Goal: Task Accomplishment & Management: Manage account settings

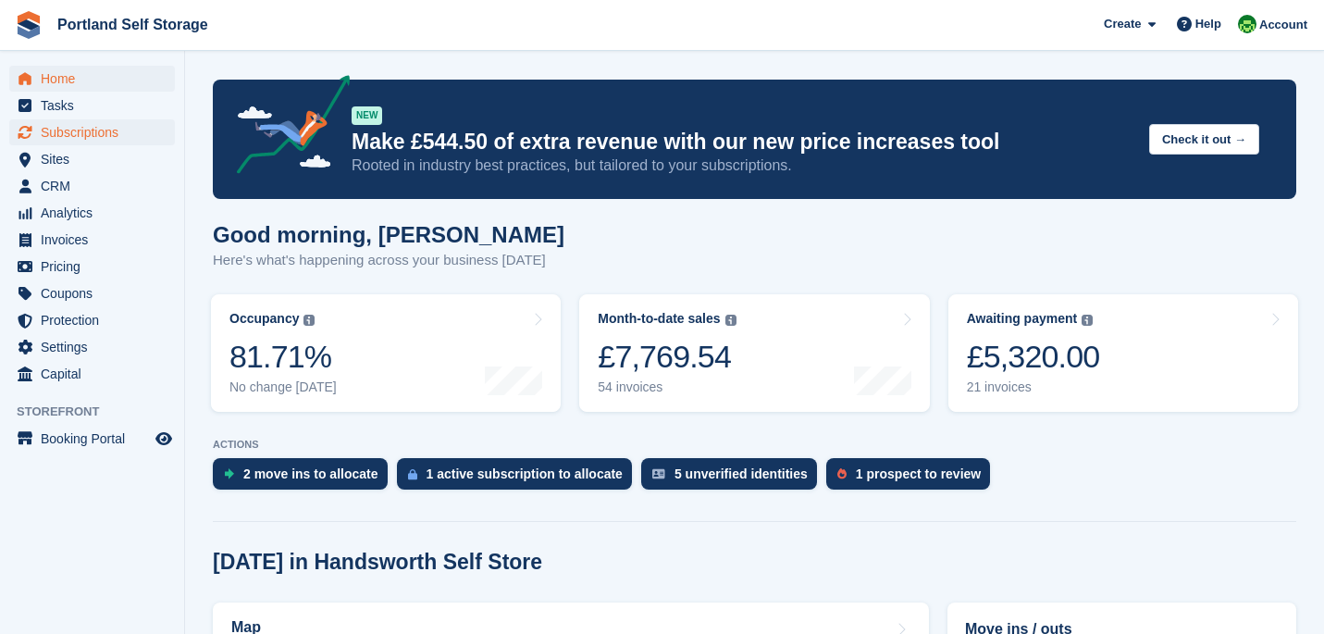
click at [142, 133] on span "Subscriptions" at bounding box center [96, 132] width 111 height 26
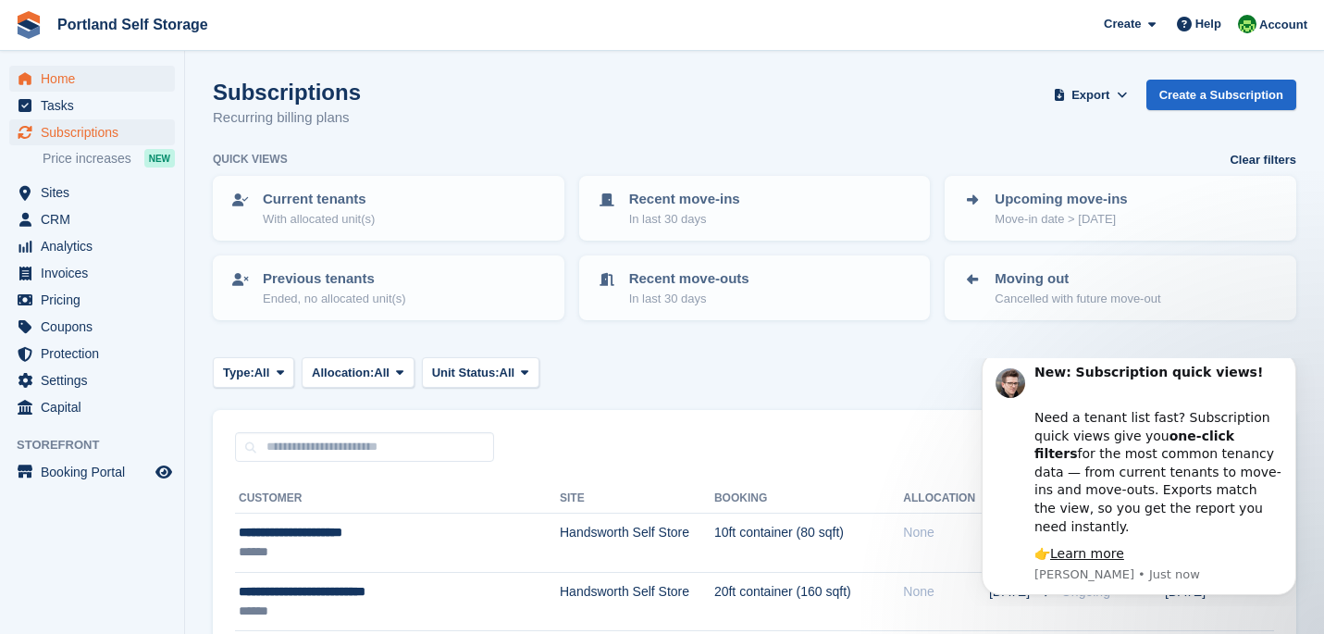
click at [118, 87] on span "Home" at bounding box center [96, 79] width 111 height 26
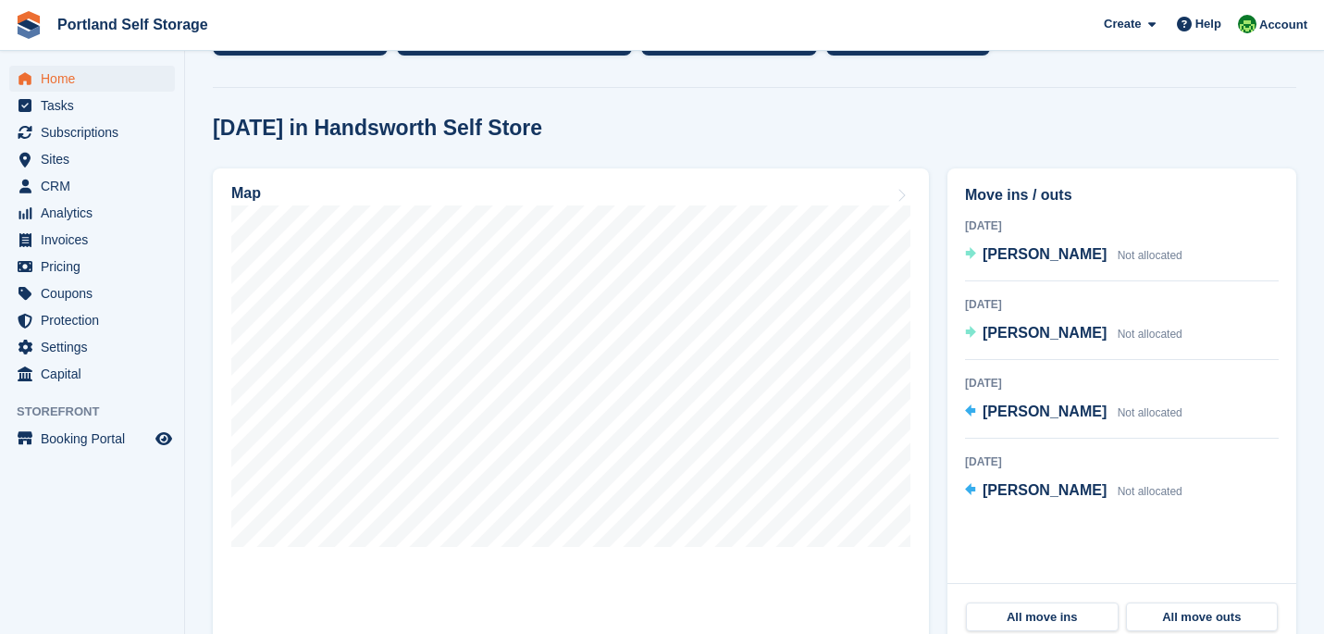
scroll to position [438, 0]
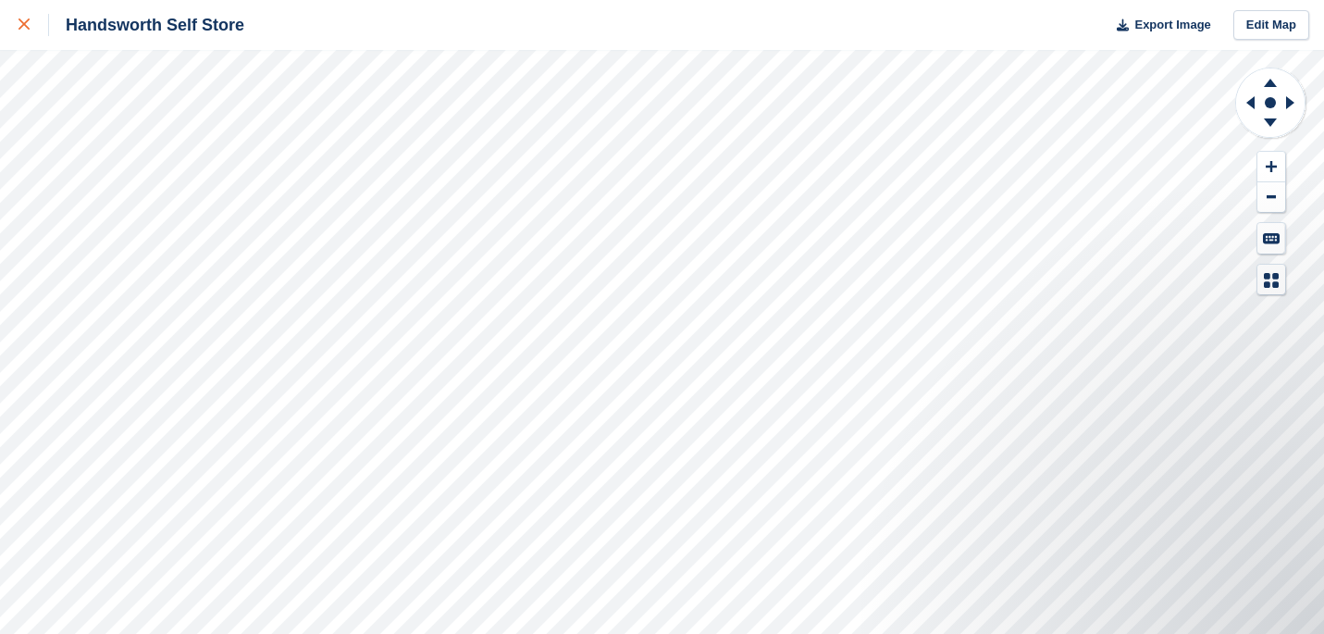
click at [31, 30] on div at bounding box center [33, 25] width 31 height 22
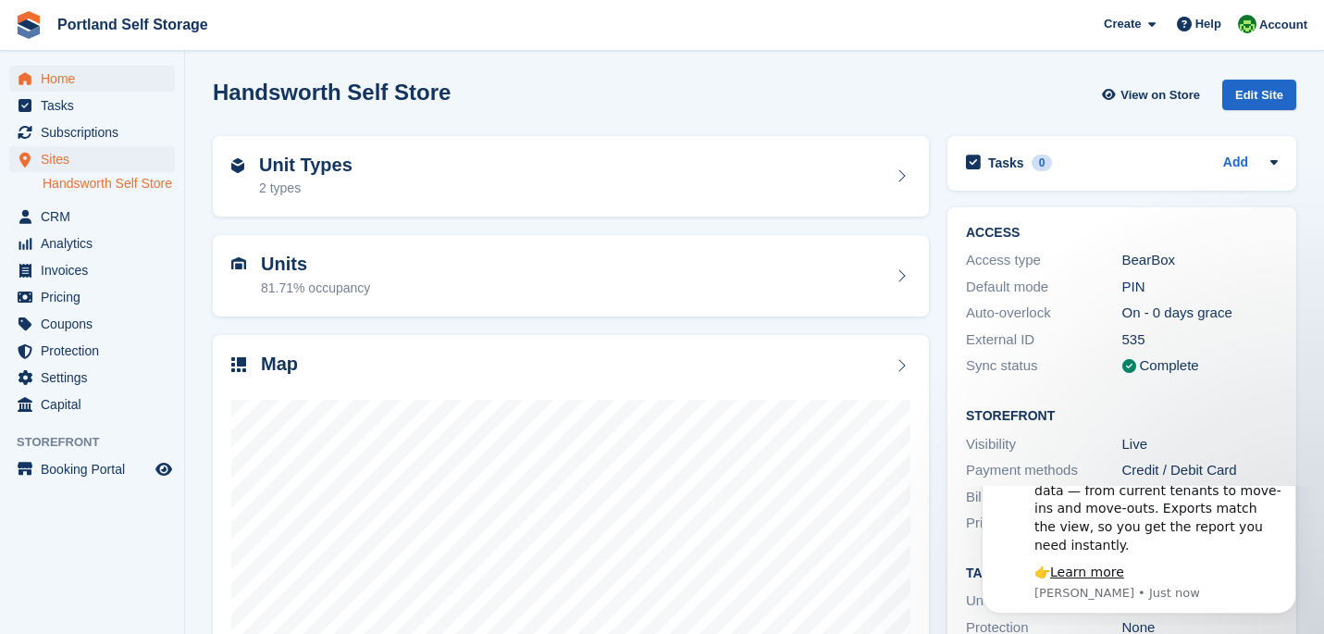
click at [84, 82] on span "Home" at bounding box center [96, 79] width 111 height 26
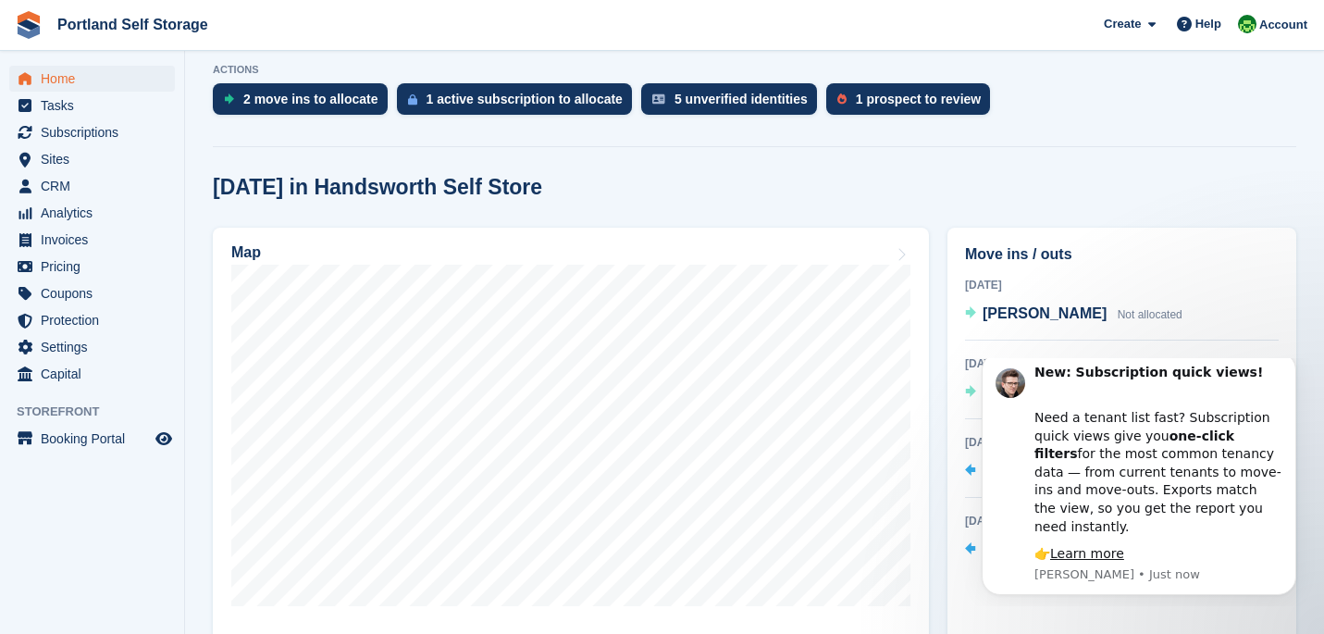
click at [937, 351] on div "Map" at bounding box center [570, 467] width 734 height 499
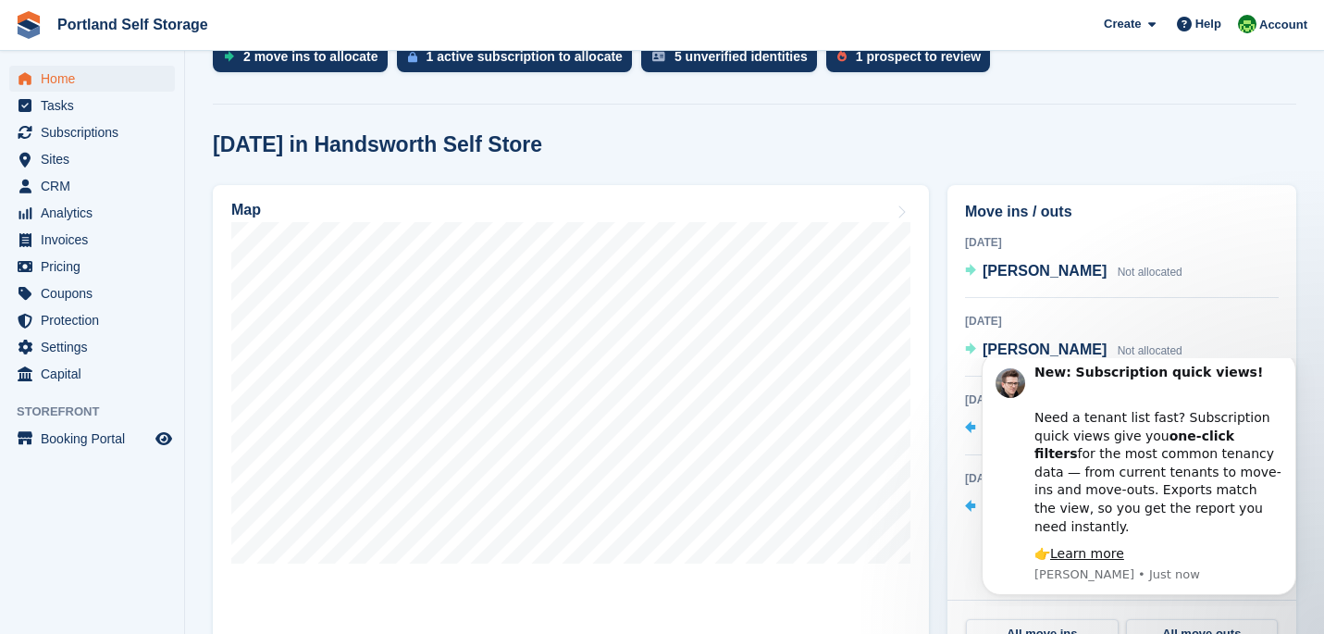
scroll to position [439, 0]
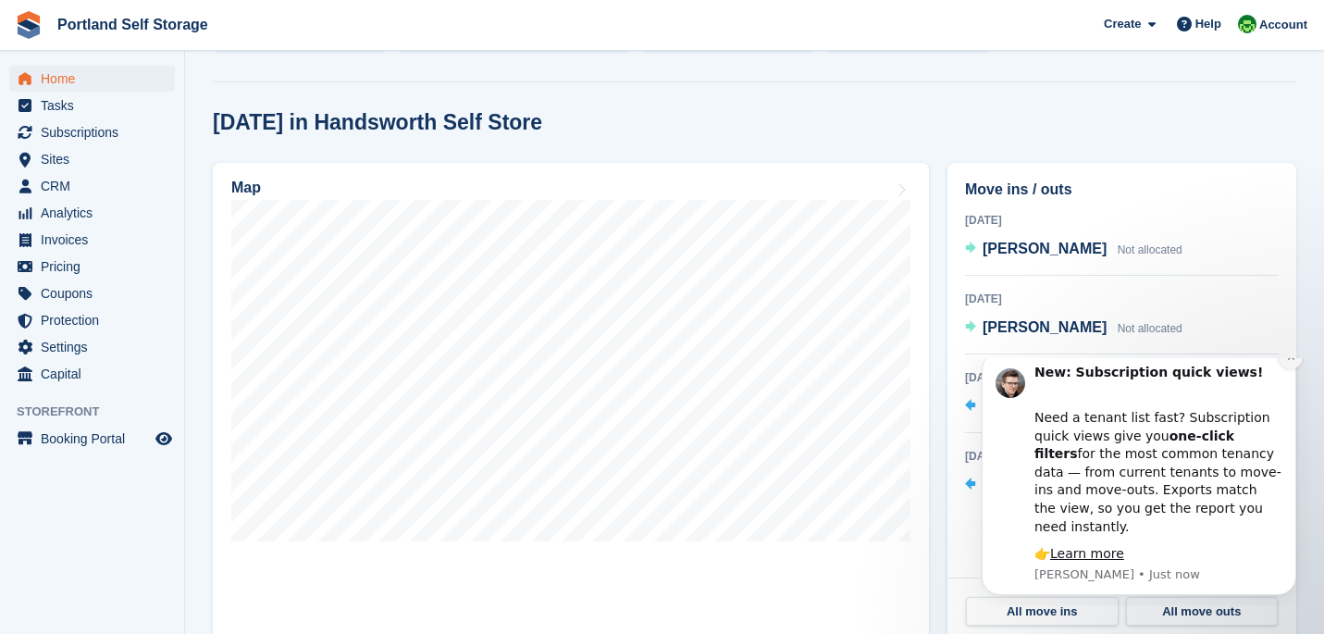
click at [1289, 362] on icon "Dismiss notification" at bounding box center [1291, 356] width 10 height 10
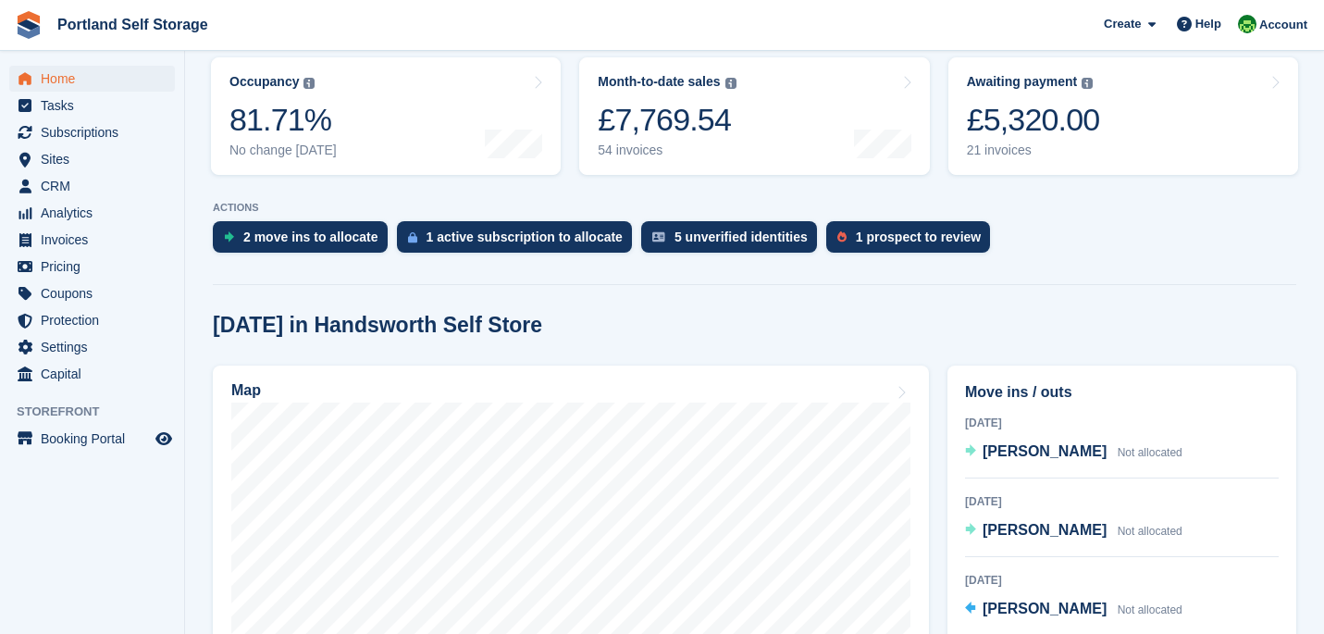
scroll to position [385, 0]
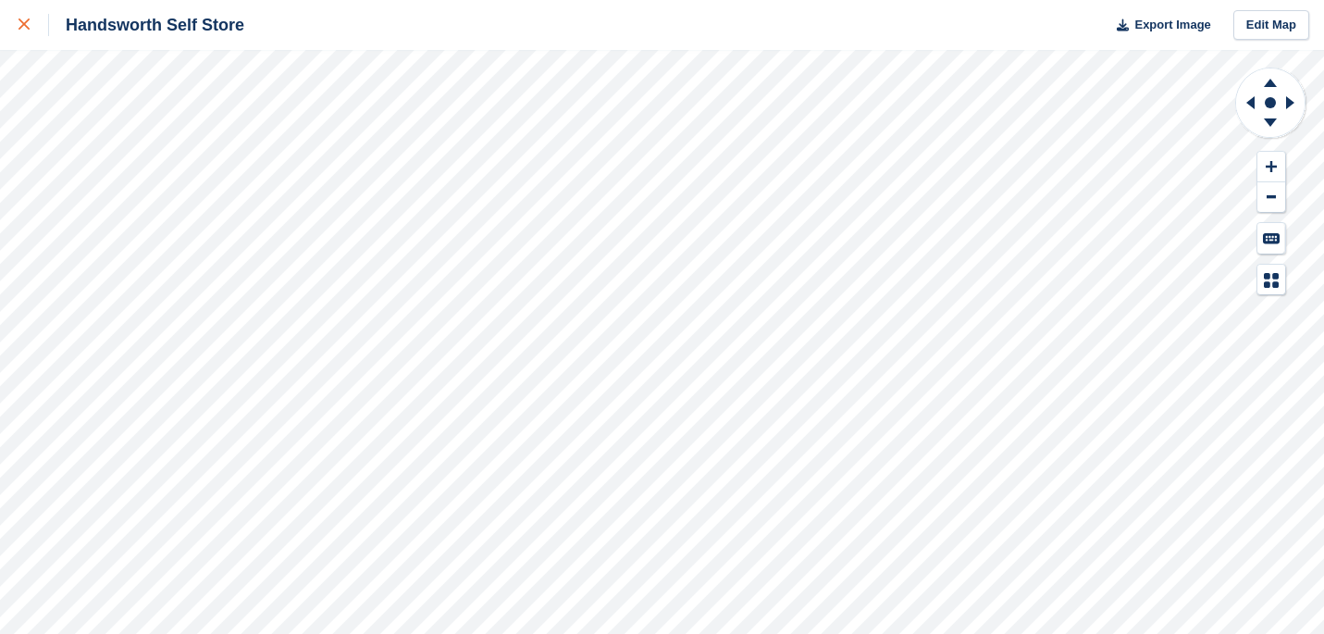
click at [20, 28] on icon at bounding box center [23, 23] width 11 height 11
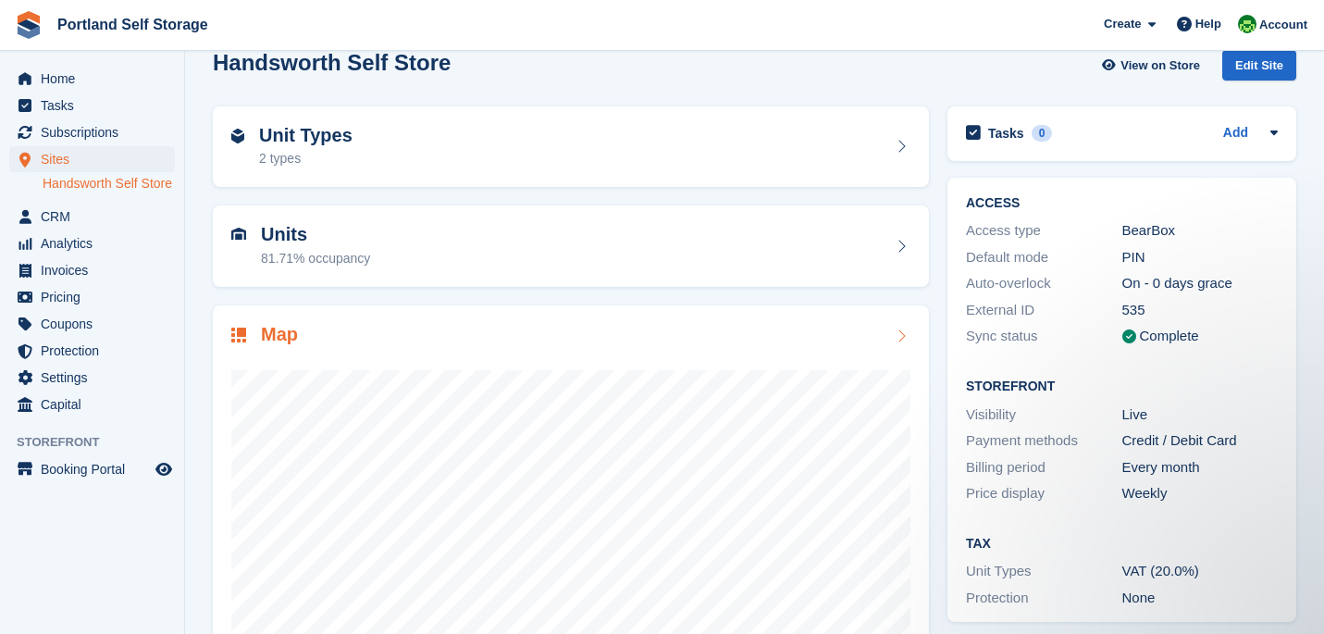
scroll to position [28, 0]
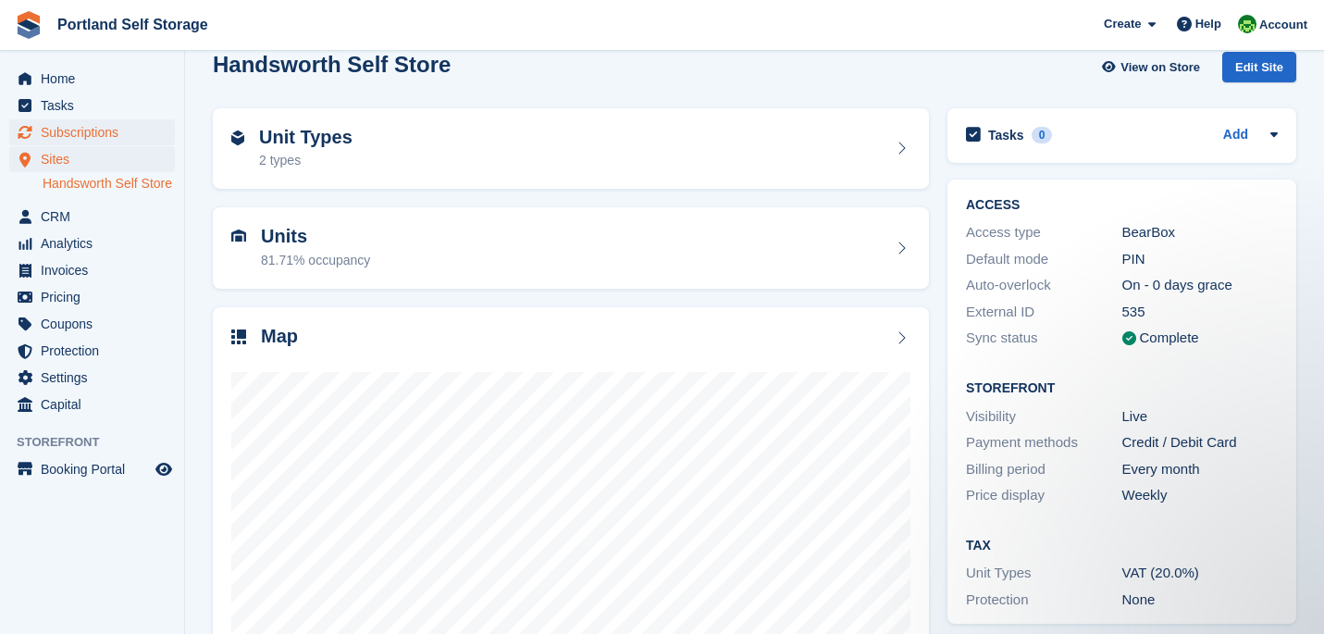
click at [101, 135] on span "Subscriptions" at bounding box center [96, 132] width 111 height 26
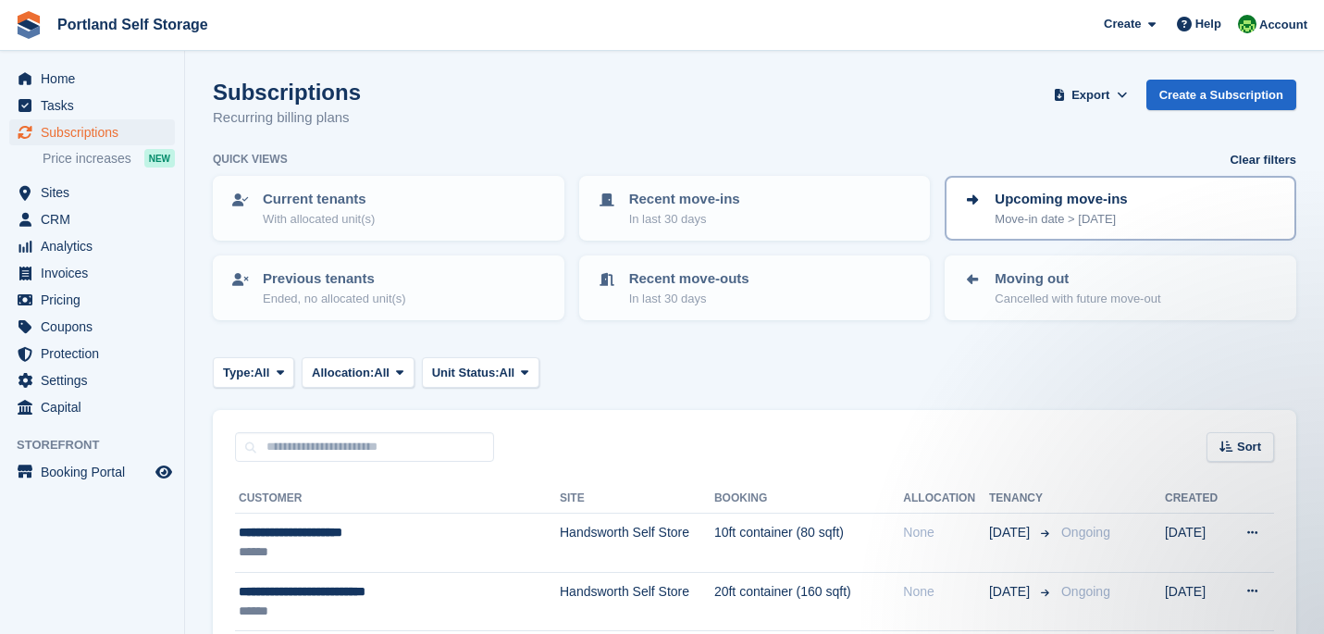
click at [1005, 202] on p "Upcoming move-ins" at bounding box center [1060, 199] width 132 height 21
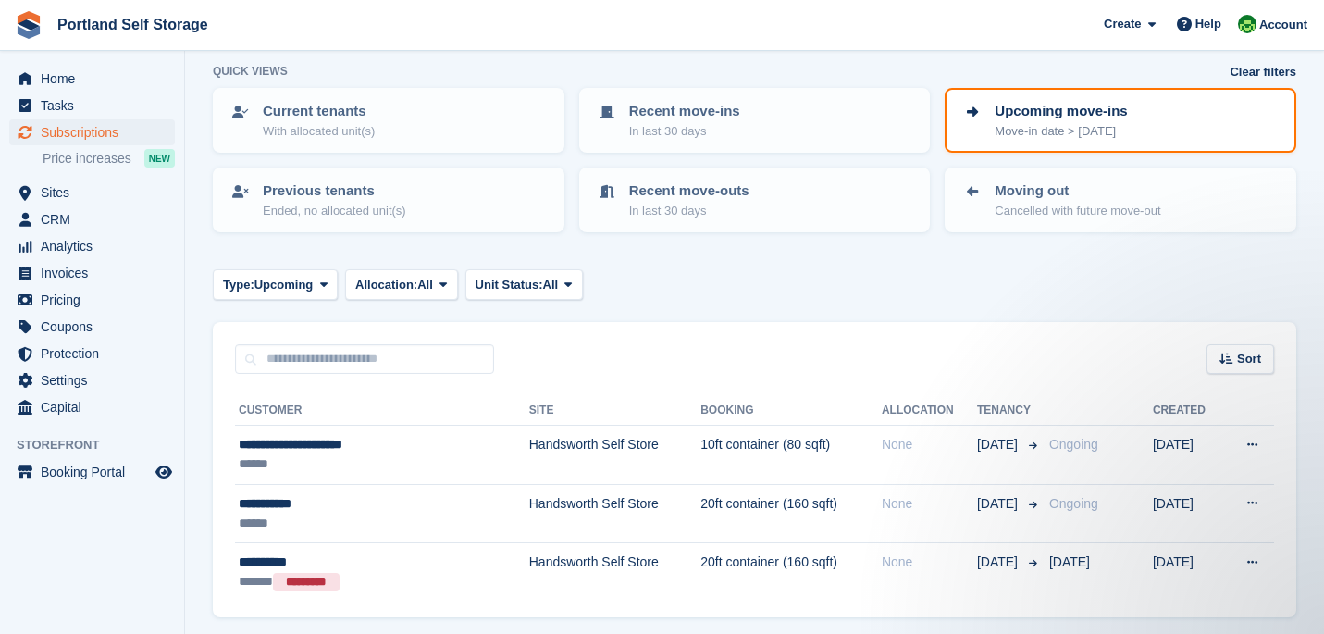
scroll to position [37, 0]
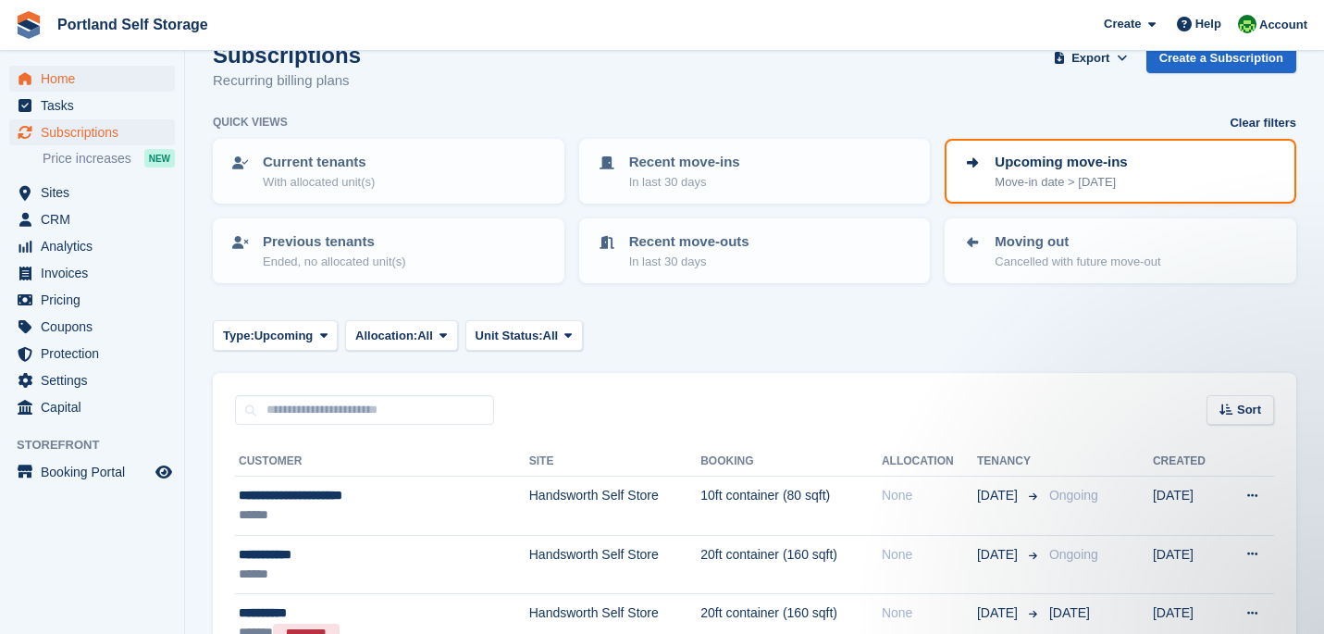
click at [57, 86] on span "Home" at bounding box center [96, 79] width 111 height 26
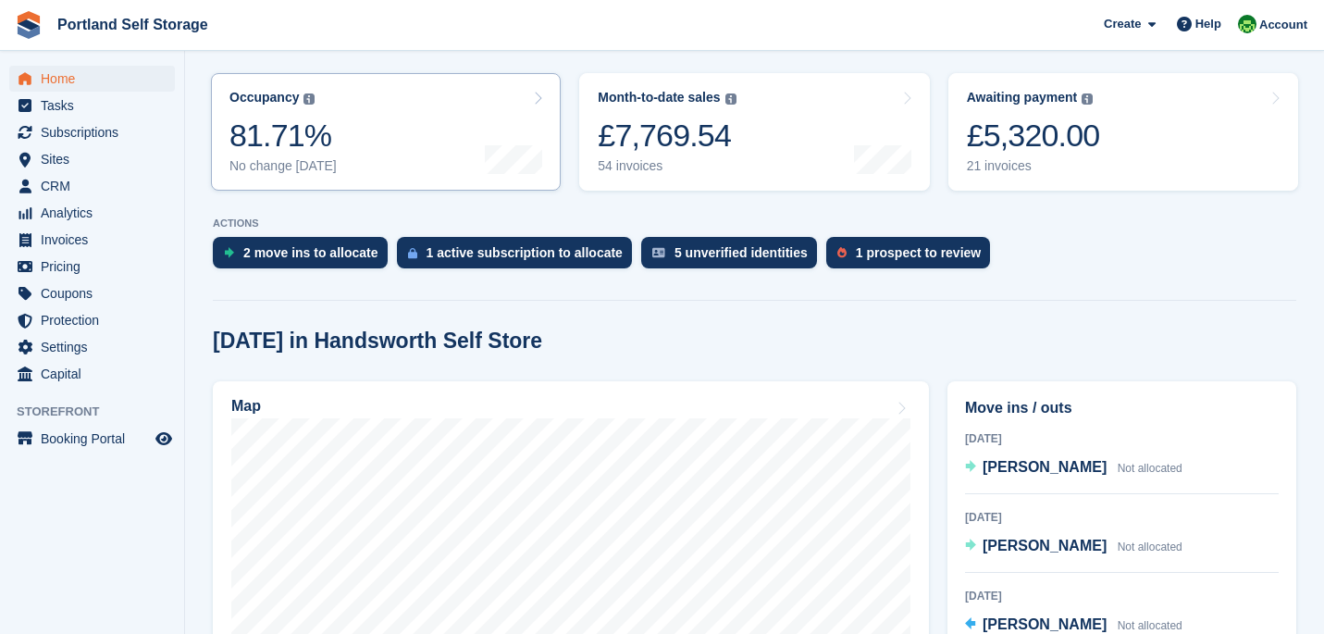
scroll to position [290, 0]
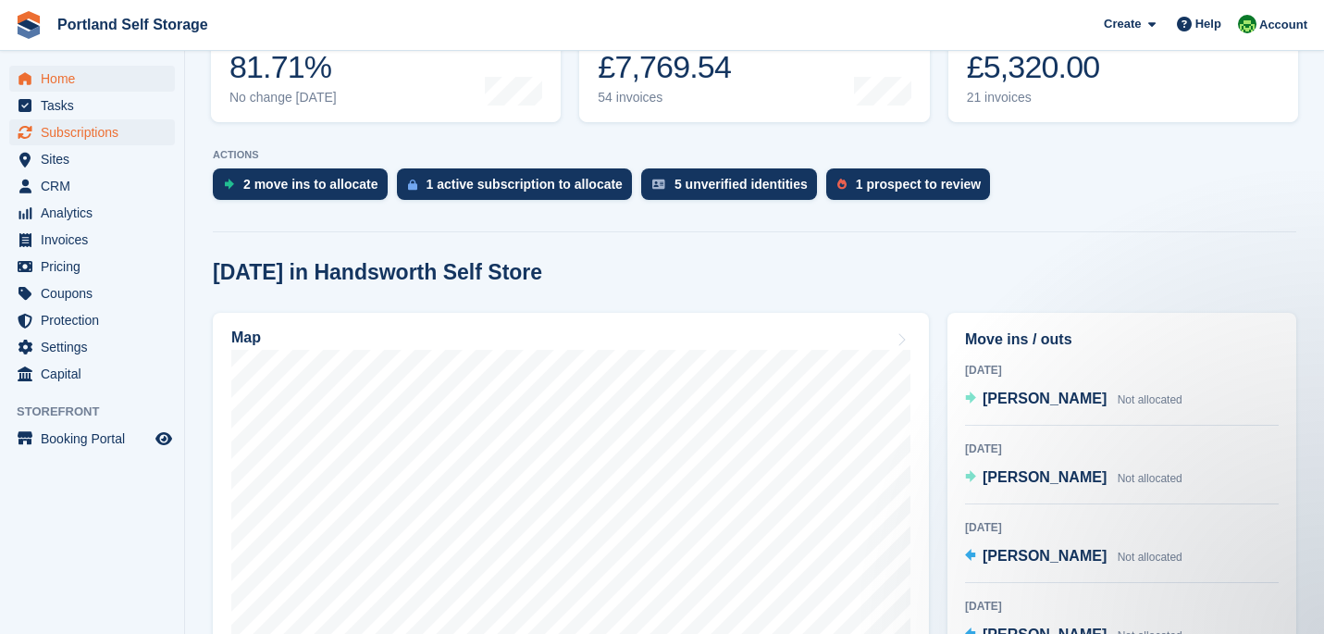
click at [98, 131] on span "Subscriptions" at bounding box center [96, 132] width 111 height 26
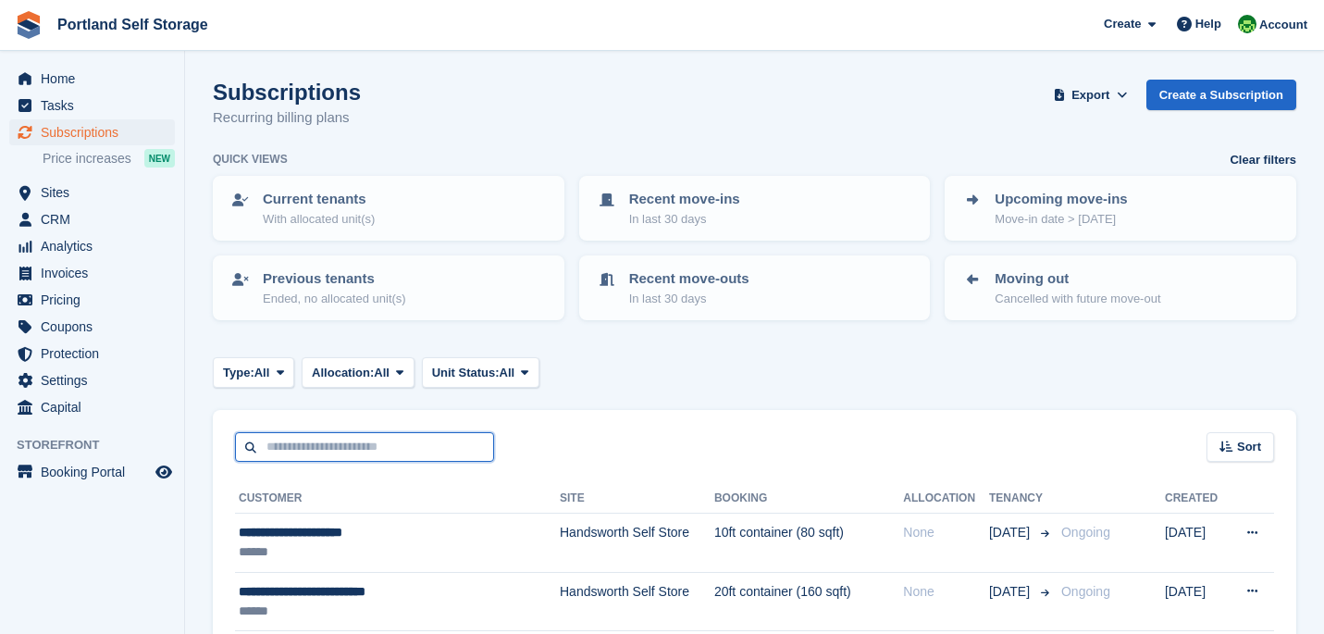
click at [467, 457] on input "text" at bounding box center [364, 447] width 259 height 31
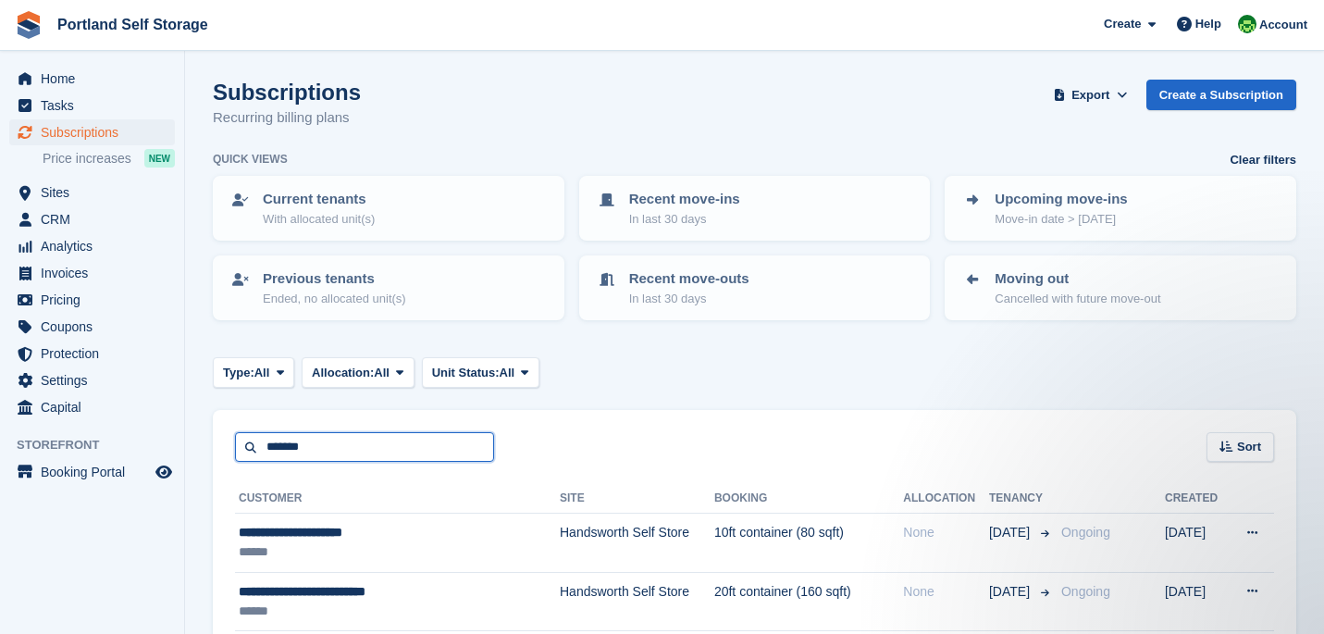
type input "*******"
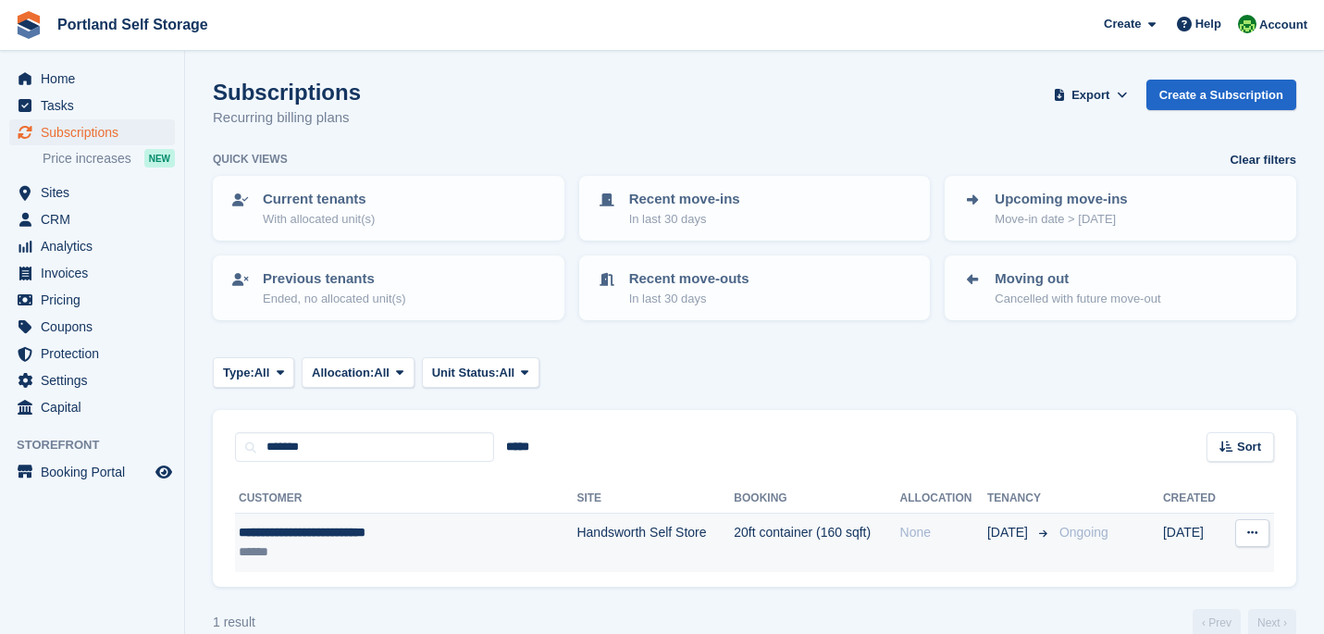
click at [311, 536] on div "**********" at bounding box center [378, 532] width 278 height 19
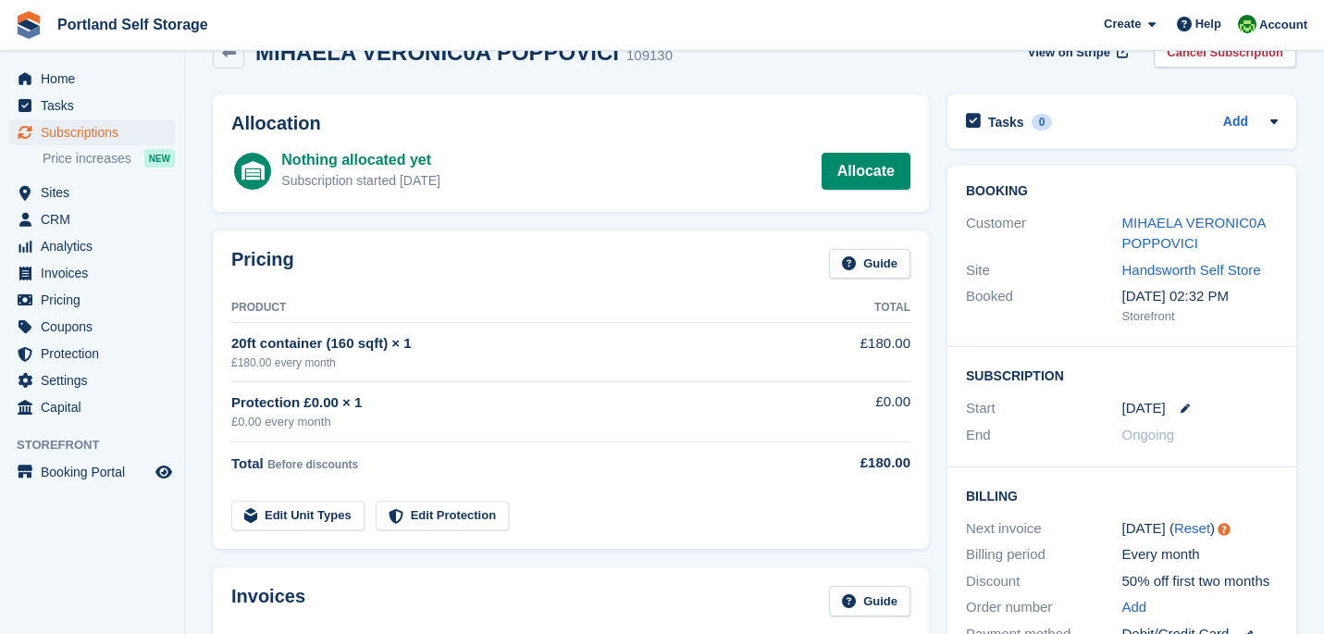
scroll to position [44, 0]
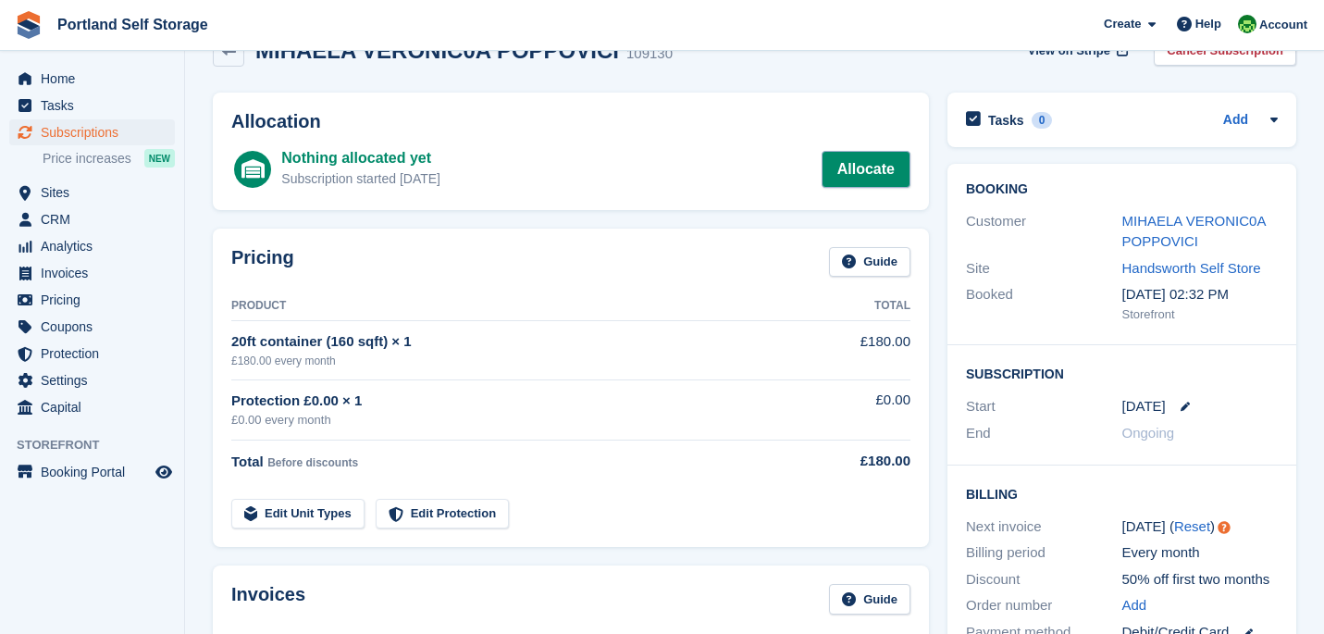
click at [897, 174] on link "Allocate" at bounding box center [865, 169] width 89 height 37
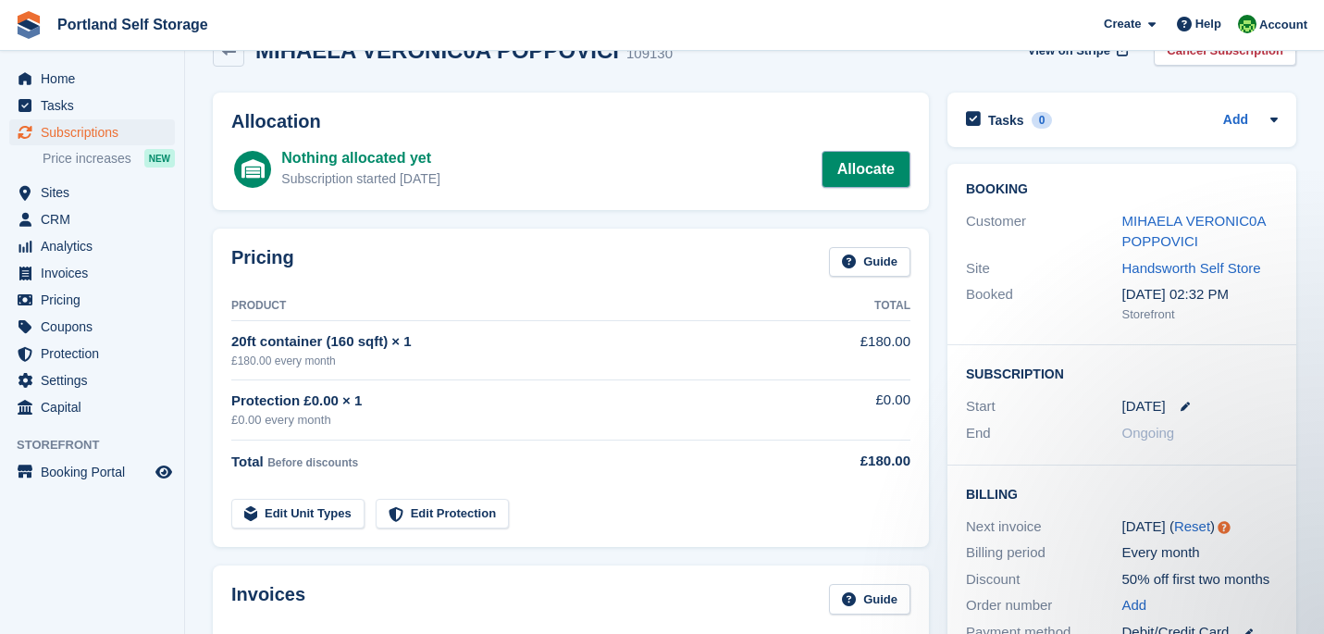
scroll to position [0, 0]
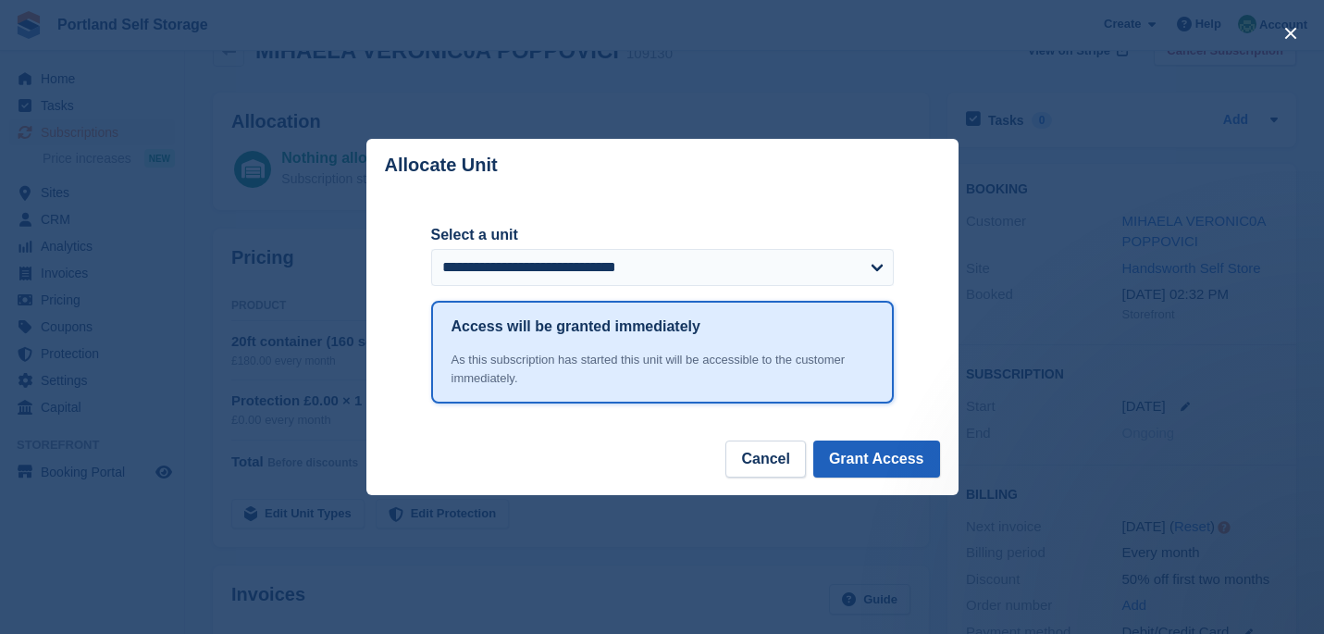
click at [885, 462] on button "Grant Access" at bounding box center [876, 458] width 127 height 37
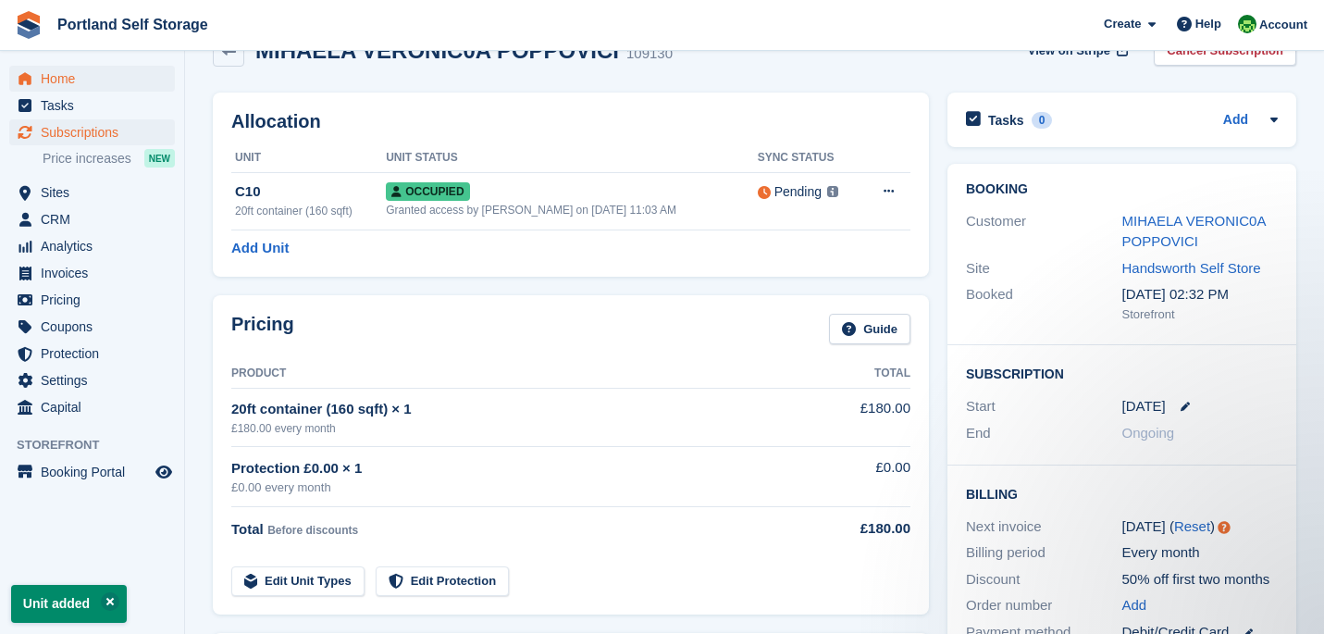
click at [101, 83] on span "Home" at bounding box center [96, 79] width 111 height 26
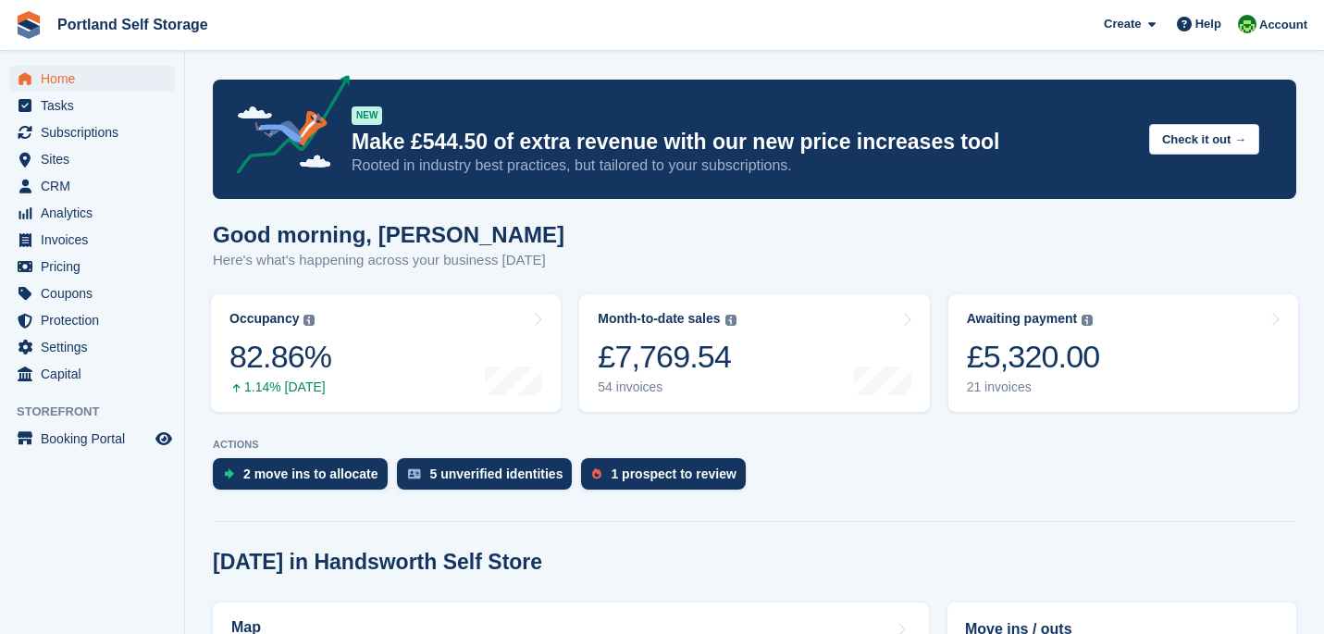
scroll to position [494, 0]
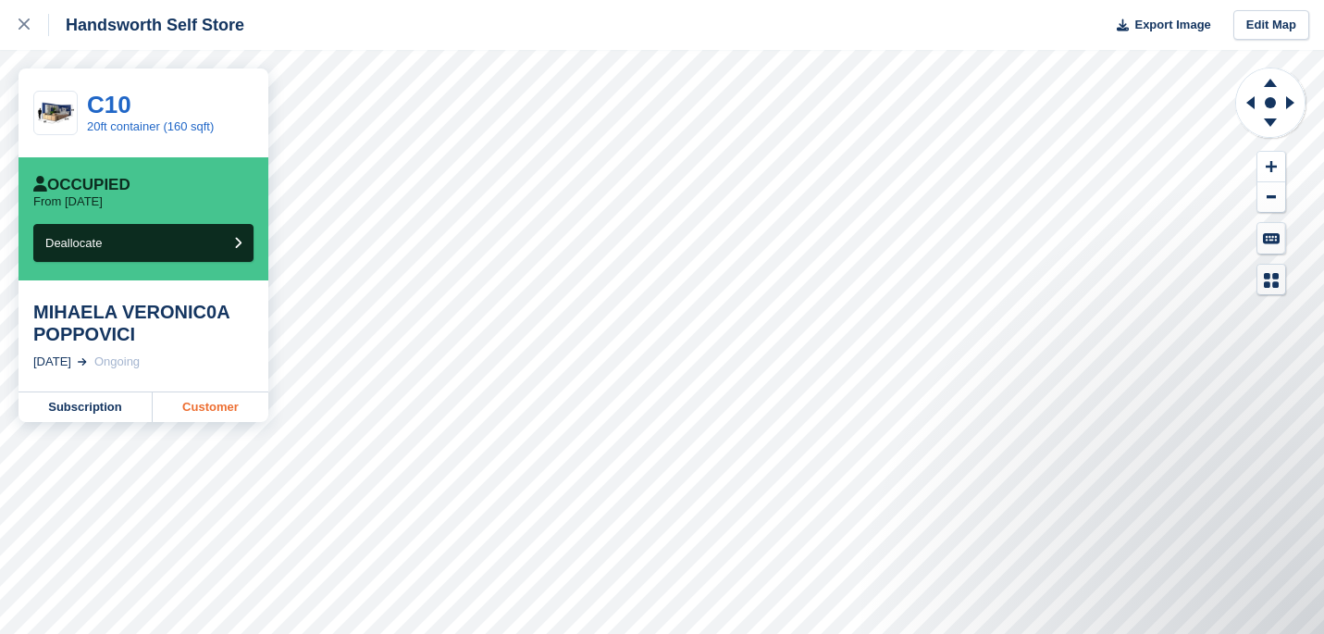
click at [224, 392] on link "Customer" at bounding box center [211, 407] width 116 height 30
click at [113, 399] on link "Subscription" at bounding box center [85, 407] width 134 height 30
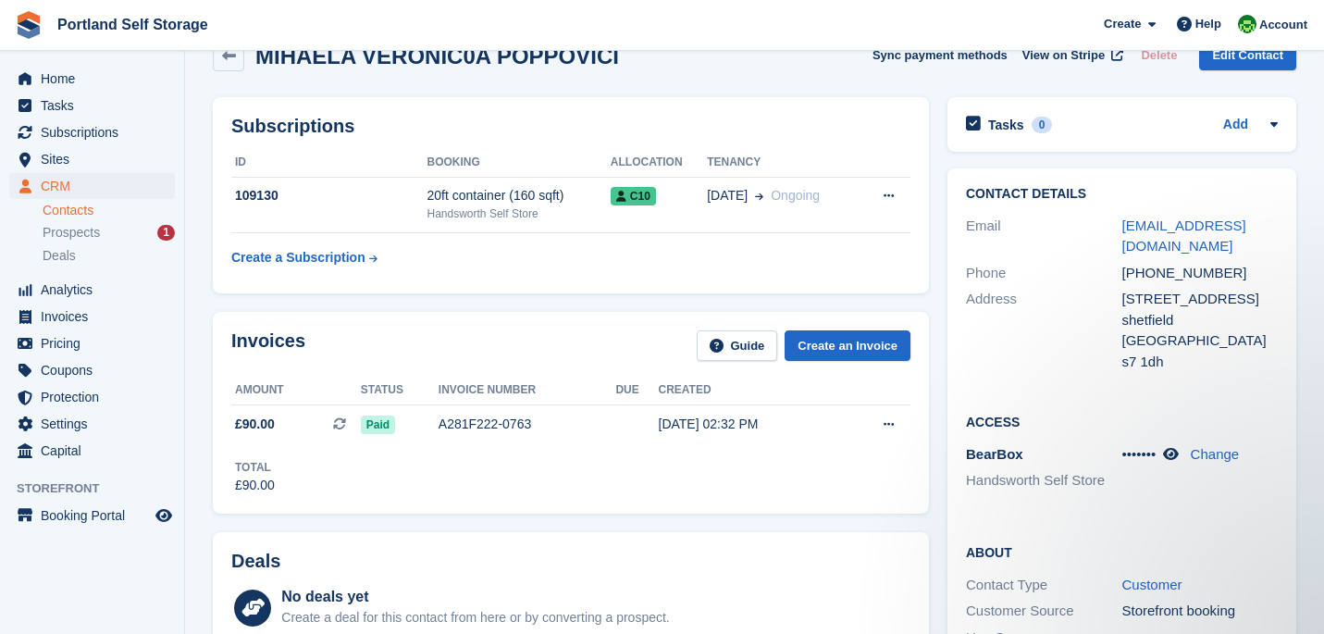
scroll to position [52, 0]
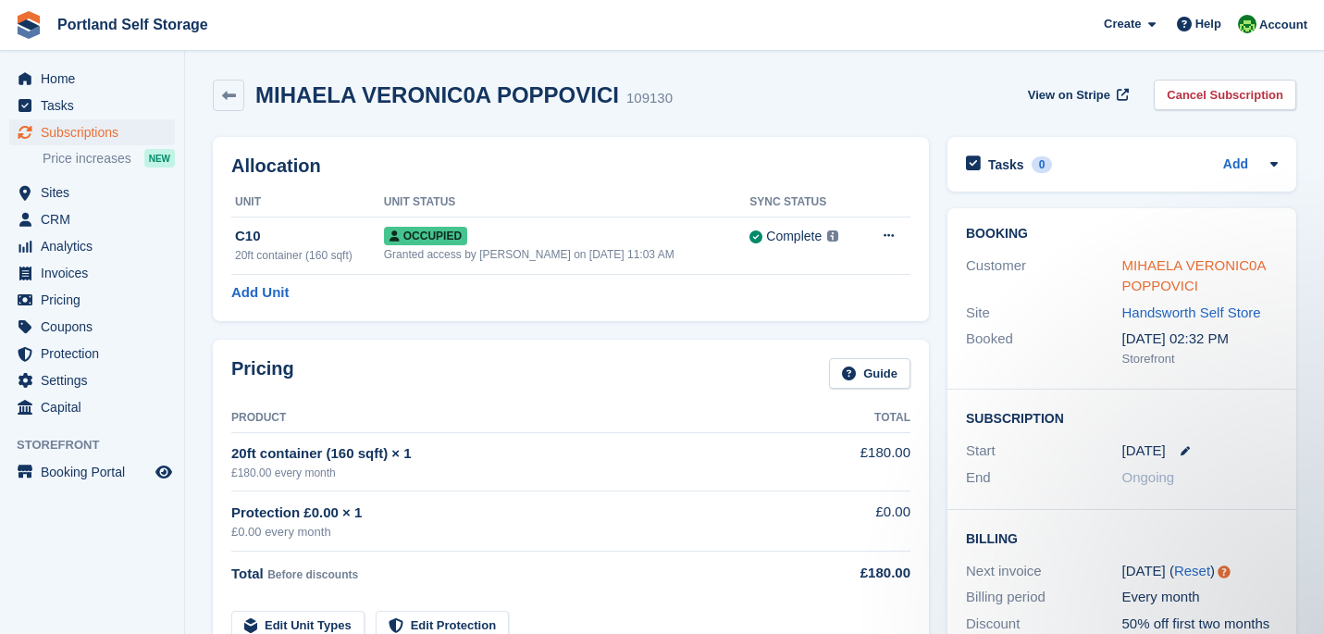
click at [1216, 271] on link "MIHAELA VERONIC0A POPPOVICI" at bounding box center [1193, 275] width 143 height 37
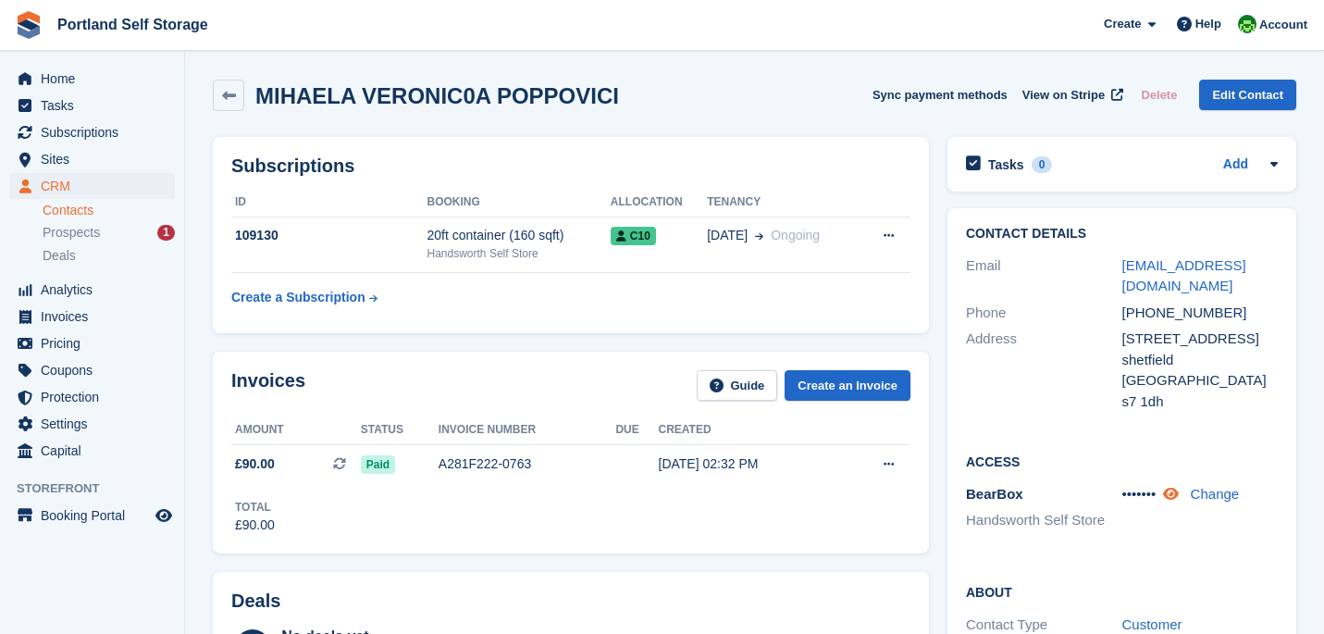
click at [1178, 487] on icon at bounding box center [1171, 494] width 16 height 14
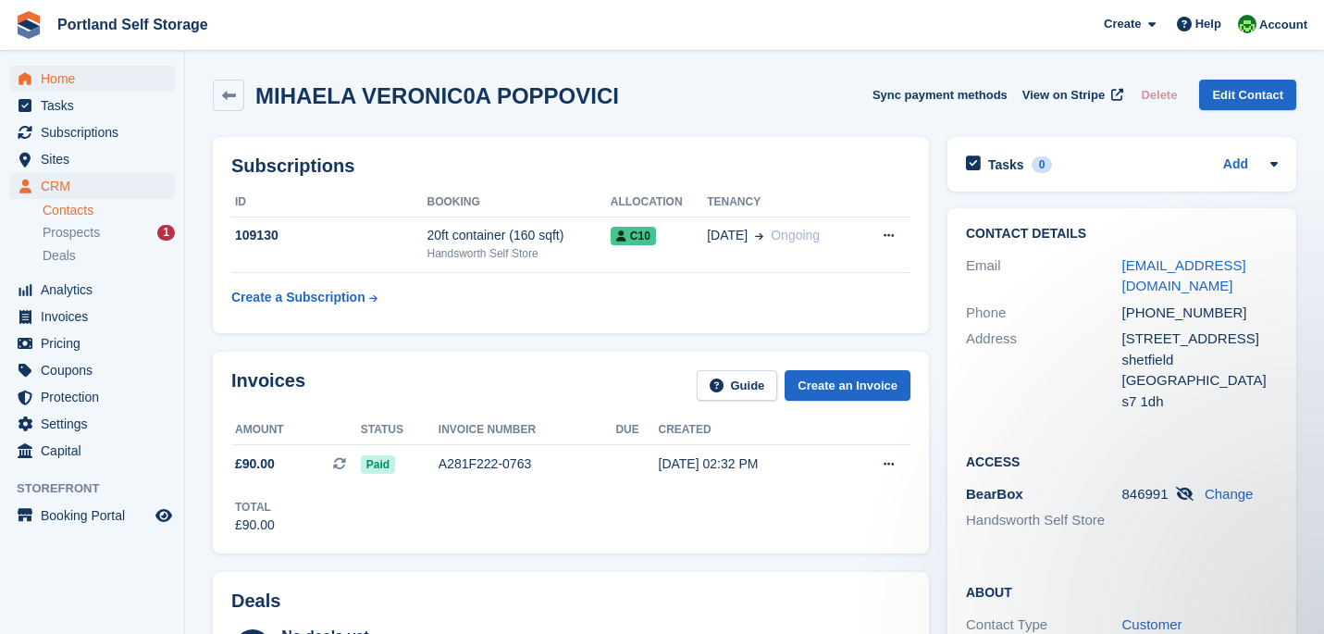
click at [81, 89] on span "Home" at bounding box center [96, 79] width 111 height 26
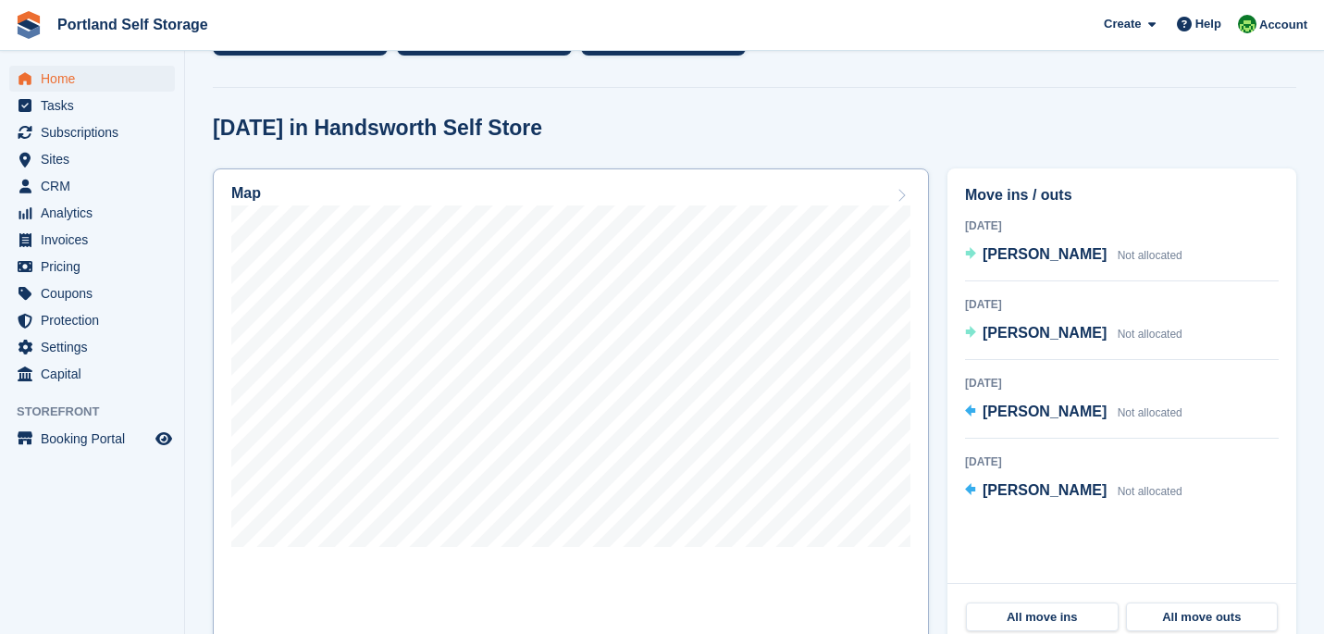
scroll to position [441, 0]
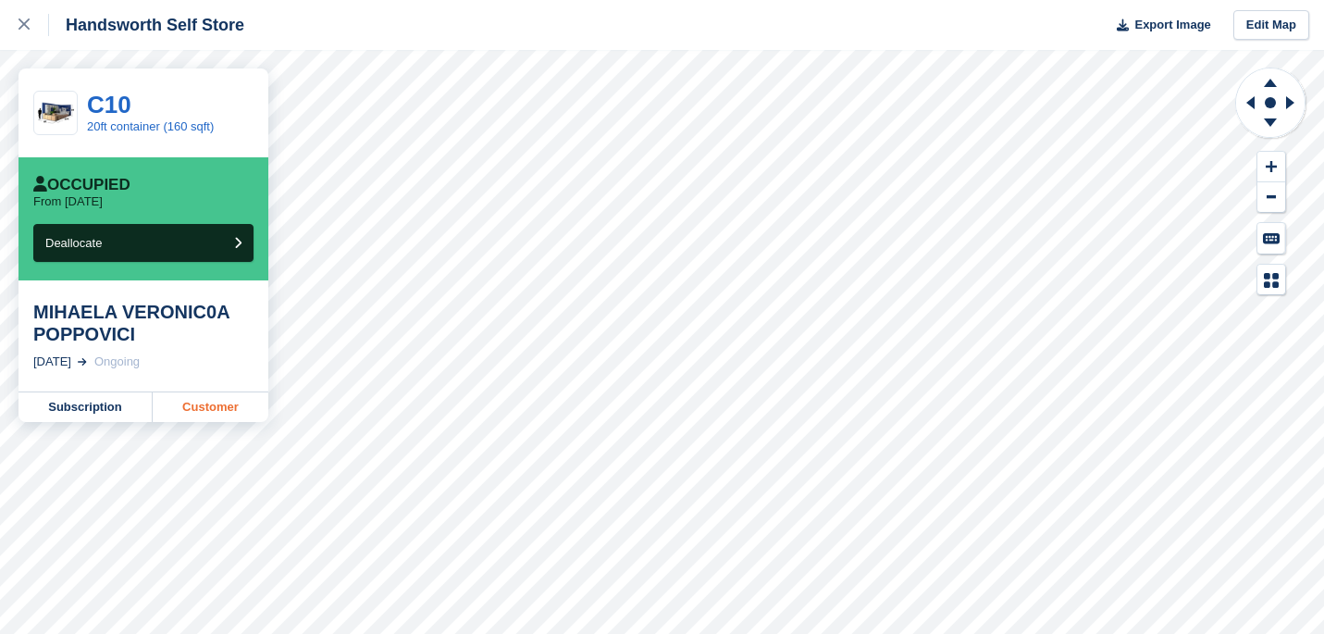
click at [202, 400] on link "Customer" at bounding box center [211, 407] width 116 height 30
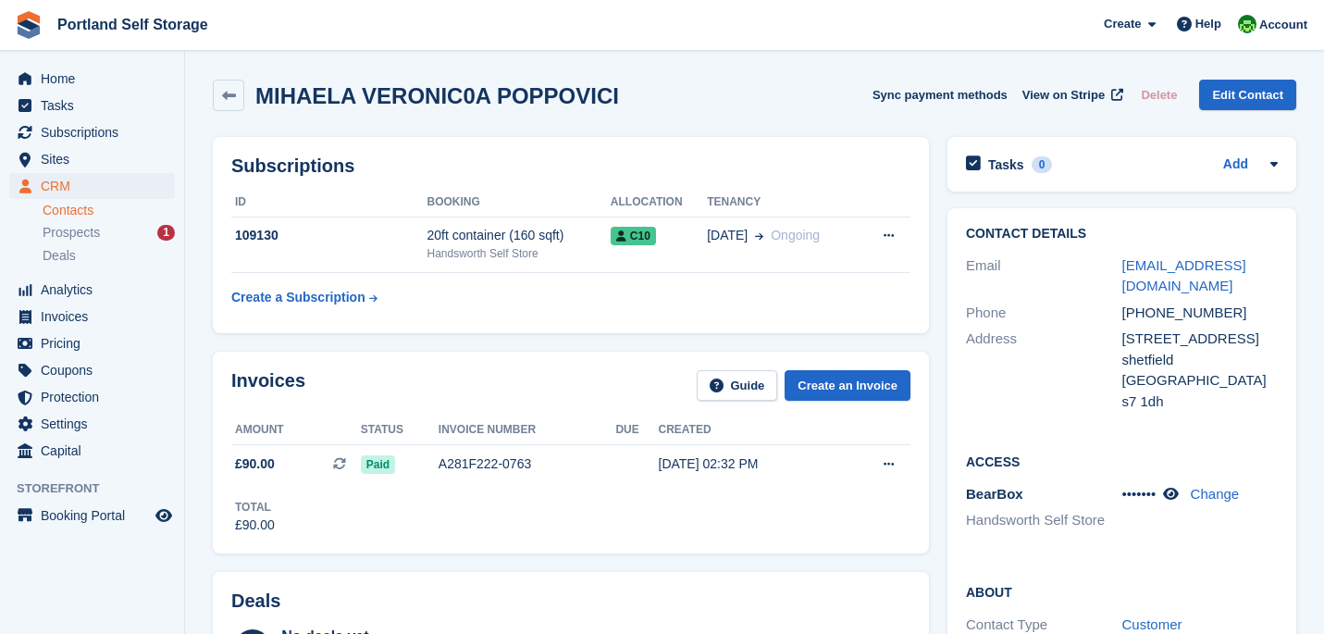
scroll to position [144, 0]
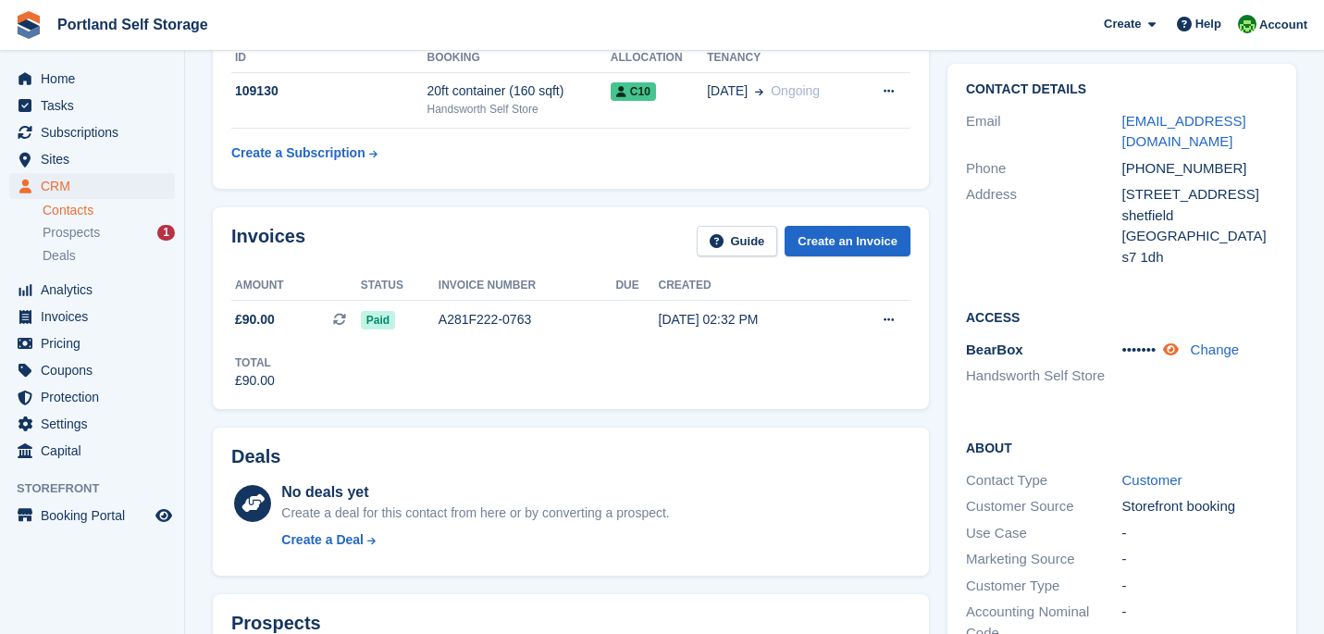
click at [1178, 342] on icon at bounding box center [1171, 349] width 16 height 14
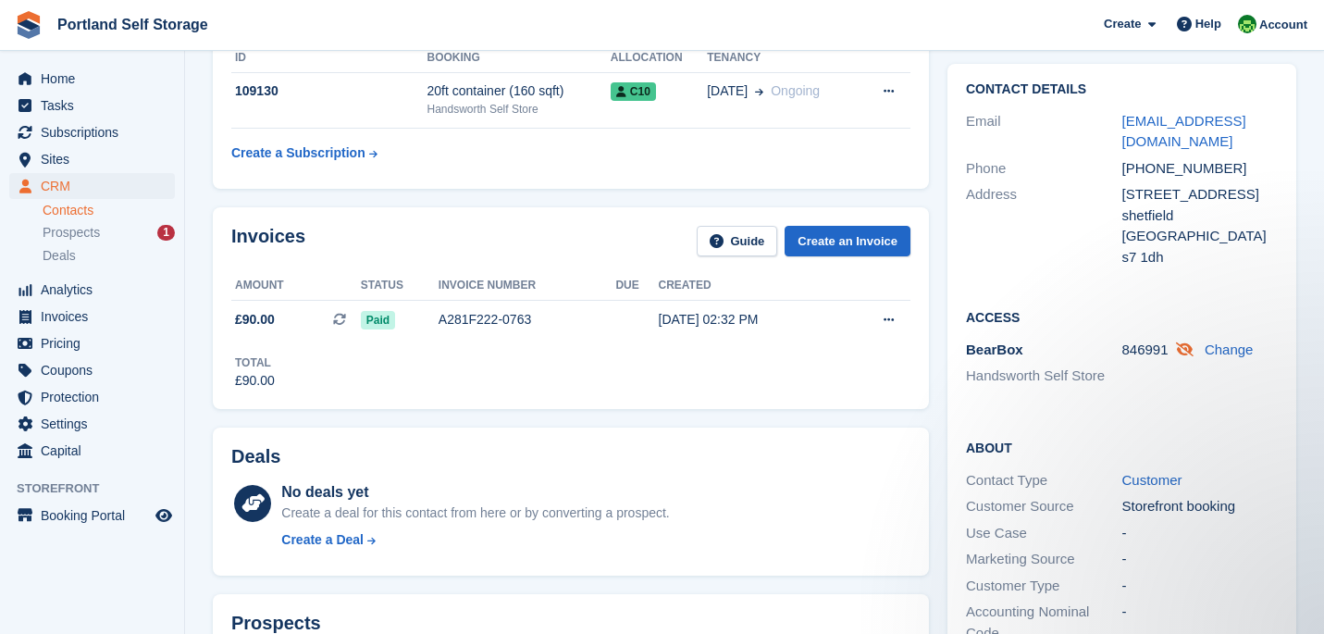
scroll to position [0, 0]
